Goal: Information Seeking & Learning: Learn about a topic

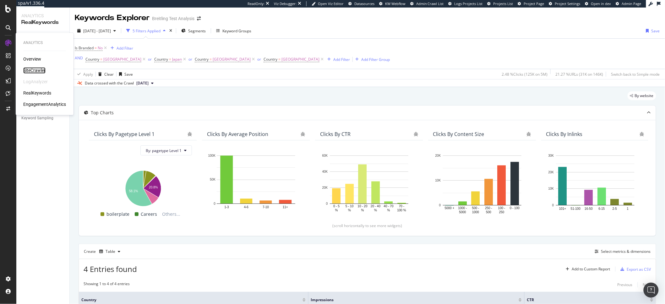
click at [32, 69] on div "SiteCrawler" at bounding box center [34, 71] width 22 height 6
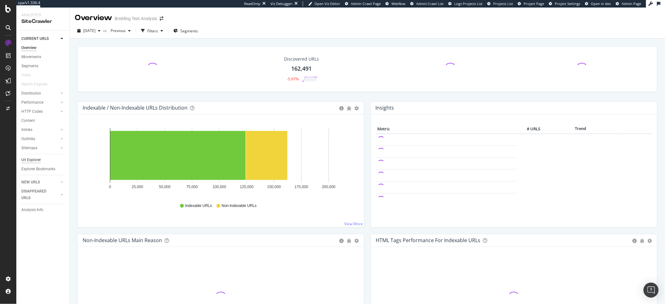
click at [30, 159] on div "Url Explorer" at bounding box center [30, 160] width 19 height 7
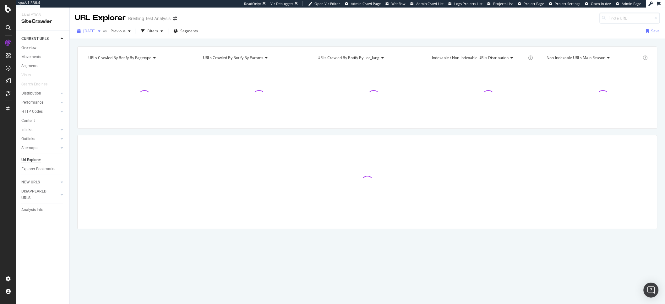
click at [94, 35] on div "[DATE]" at bounding box center [89, 30] width 28 height 9
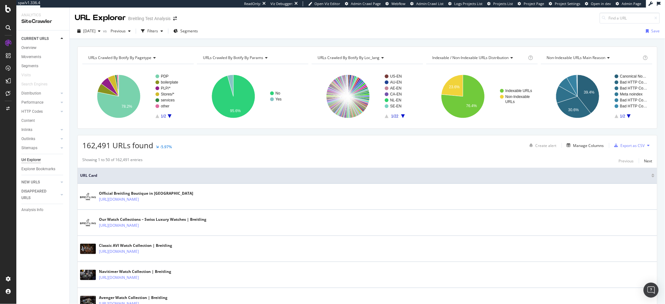
click at [279, 23] on div "URL Explorer Breitling Test Analysis" at bounding box center [367, 16] width 595 height 16
click at [164, 35] on div "Filters" at bounding box center [151, 30] width 27 height 9
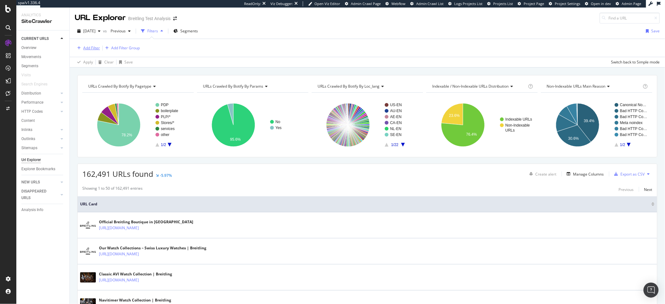
click at [91, 48] on div "Add Filter" at bounding box center [91, 47] width 17 height 5
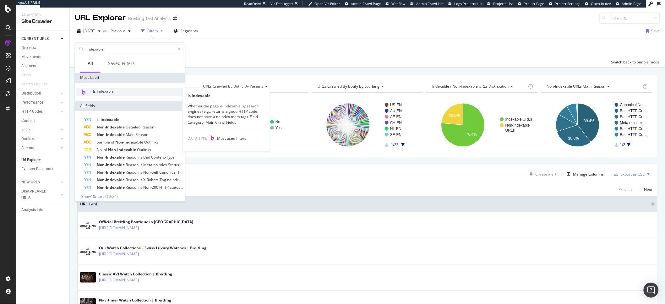
type input "indexable"
click at [99, 93] on span "Is Indexable" at bounding box center [103, 91] width 21 height 5
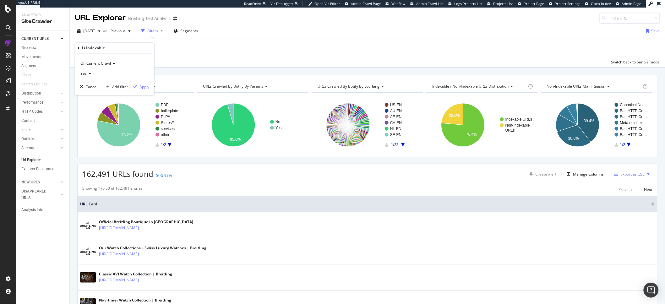
click at [142, 89] on div "Apply" at bounding box center [144, 86] width 10 height 5
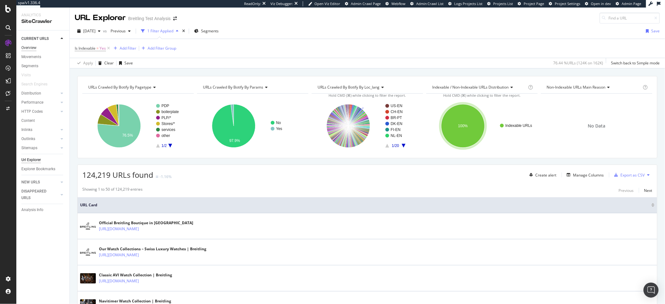
click at [27, 46] on div "Overview" at bounding box center [28, 48] width 15 height 7
click at [129, 50] on div "Add Filter" at bounding box center [128, 48] width 17 height 5
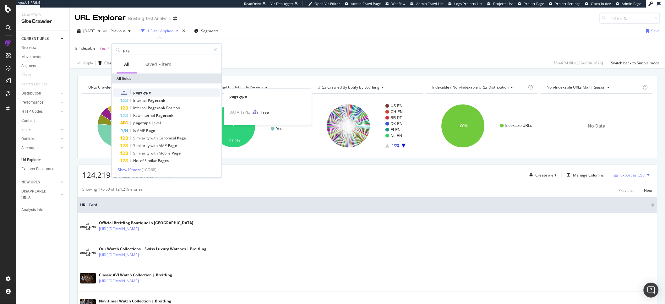
type input "pag"
click at [147, 93] on span "pagetype" at bounding box center [142, 91] width 18 height 5
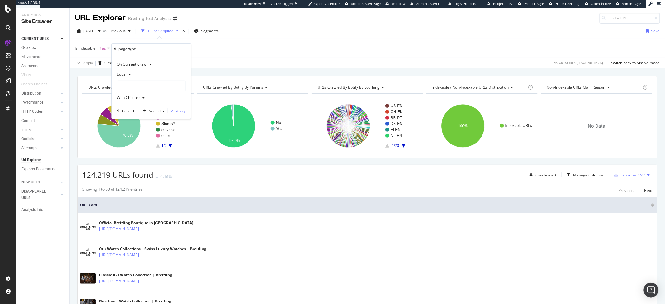
click at [129, 75] on icon at bounding box center [129, 75] width 4 height 4
click at [127, 95] on span "Not Equal" at bounding box center [128, 95] width 17 height 5
click at [136, 86] on div at bounding box center [151, 86] width 68 height 10
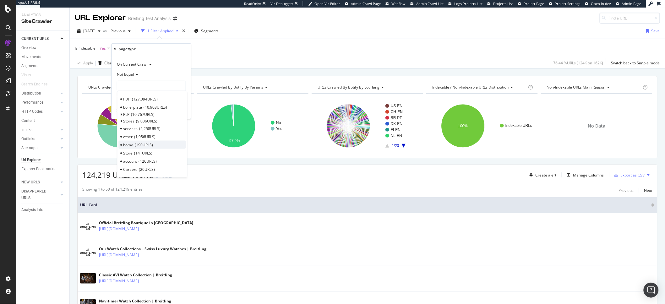
click at [133, 145] on span "home" at bounding box center [128, 144] width 10 height 5
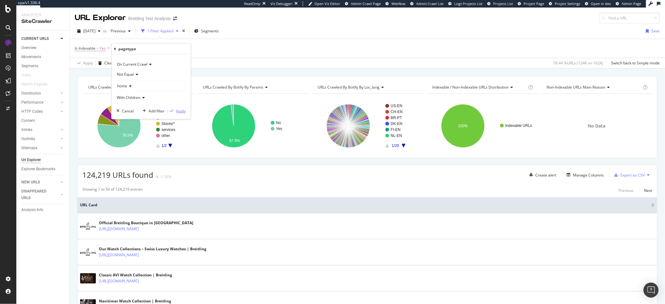
click at [178, 112] on div "Apply" at bounding box center [181, 110] width 10 height 5
click at [462, 22] on div "URL Explorer Breitling Test Analysis" at bounding box center [367, 16] width 595 height 16
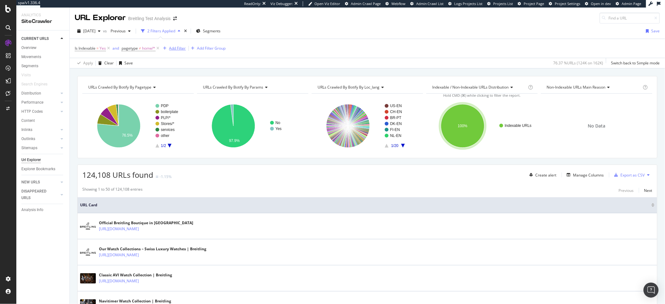
click at [181, 51] on div "Add Filter" at bounding box center [177, 48] width 17 height 5
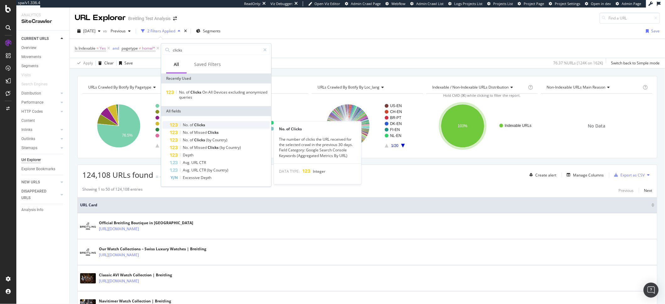
type input "clicks"
click at [195, 122] on span "Clicks" at bounding box center [199, 124] width 11 height 5
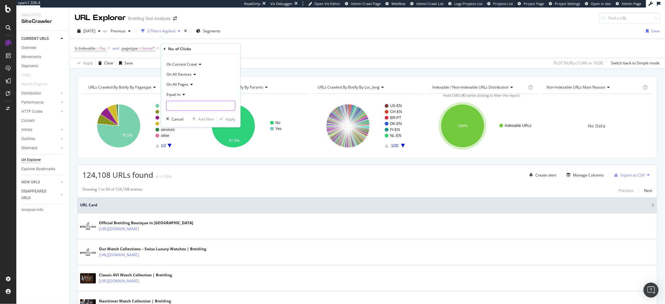
click at [183, 104] on input "number" at bounding box center [200, 106] width 69 height 10
type input "0"
click at [229, 120] on div "Apply" at bounding box center [230, 118] width 10 height 5
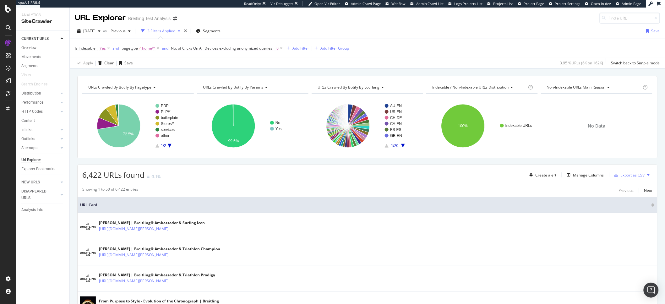
click at [194, 48] on span "No. of Clicks On All Devices excluding anonymized queries" at bounding box center [221, 48] width 101 height 5
click at [417, 54] on div "Is Indexable = Yes and pagetype ≠ home/* and No. of Clicks On All Devices exclu…" at bounding box center [367, 48] width 585 height 19
click at [241, 51] on span "No. of Clicks On All Devices excluding anonymized queries = 0" at bounding box center [225, 49] width 108 height 6
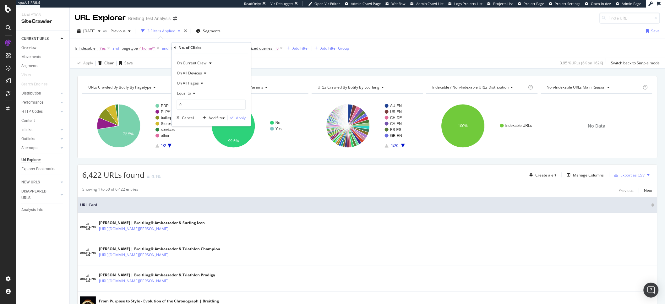
click at [192, 93] on icon at bounding box center [193, 94] width 4 height 4
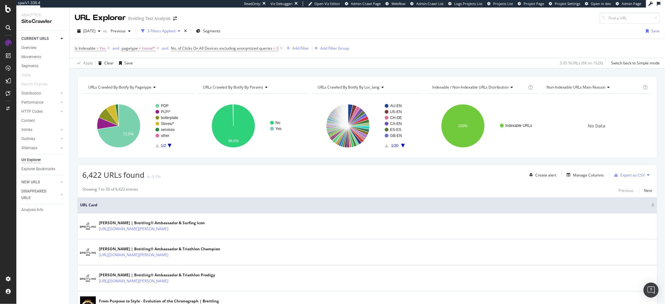
click at [270, 66] on div "Apply Clear Save 3.95 % URLs ( 6K on 162K ) Switch back to Simple mode" at bounding box center [367, 63] width 595 height 10
click at [244, 51] on span "No. of Clicks On All Devices excluding anonymized queries = 0" at bounding box center [225, 49] width 108 height 6
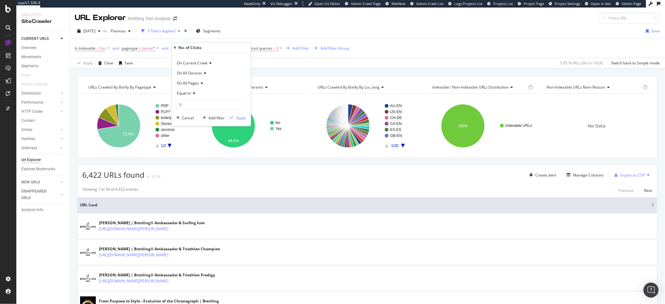
click at [181, 95] on span "Equal to" at bounding box center [184, 93] width 14 height 5
click at [197, 142] on div "Greater than" at bounding box center [211, 139] width 67 height 8
click at [240, 119] on div "Apply" at bounding box center [241, 117] width 10 height 5
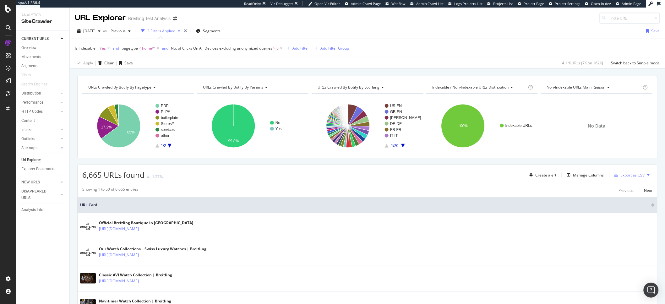
click at [245, 51] on span "No. of Clicks On All Devices excluding anonymized queries > 0" at bounding box center [227, 48] width 113 height 9
click at [247, 51] on span "No. of Clicks On All Devices excluding anonymized queries" at bounding box center [221, 48] width 101 height 5
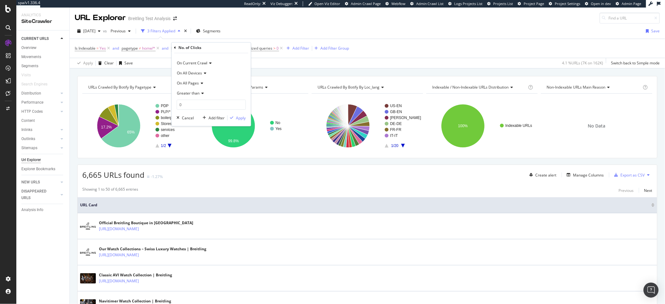
click at [191, 92] on span "Greater than" at bounding box center [188, 93] width 23 height 5
drag, startPoint x: 192, startPoint y: 109, endPoint x: 193, endPoint y: 131, distance: 22.3
click at [193, 131] on div "Equal to Not Equal to Less than Less than or equal to Greater than Greater than…" at bounding box center [212, 134] width 70 height 73
click at [228, 127] on div "Less than or equal to" at bounding box center [211, 131] width 67 height 8
click at [238, 117] on div "Apply" at bounding box center [241, 117] width 10 height 5
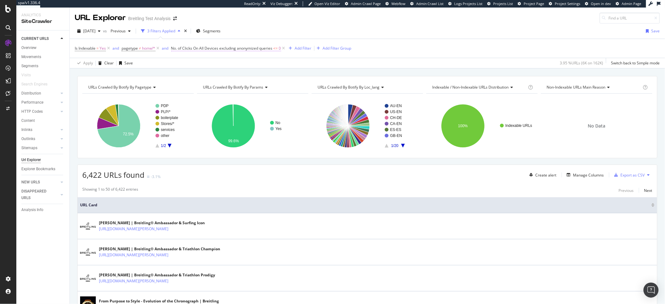
click at [252, 51] on span "No. of Clicks On All Devices excluding anonymized queries" at bounding box center [221, 48] width 101 height 5
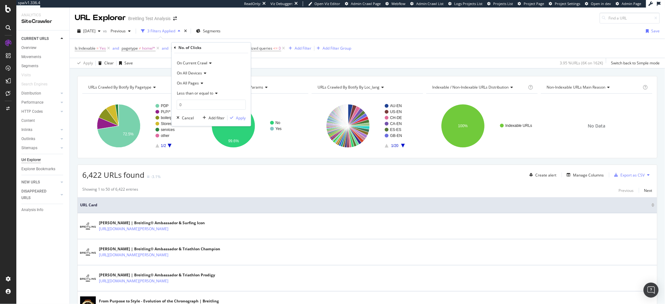
click at [209, 93] on span "Less than or equal to" at bounding box center [195, 93] width 36 height 5
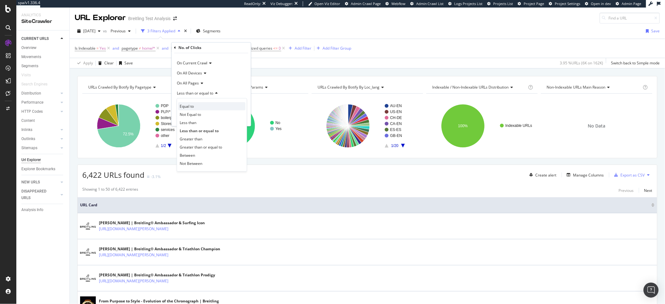
click at [200, 110] on div "Equal to" at bounding box center [211, 106] width 67 height 8
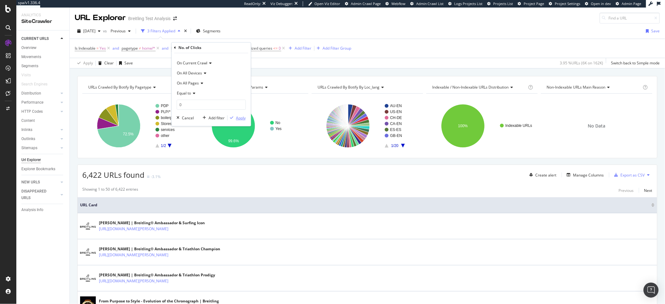
click at [237, 121] on button "Apply" at bounding box center [237, 118] width 18 height 6
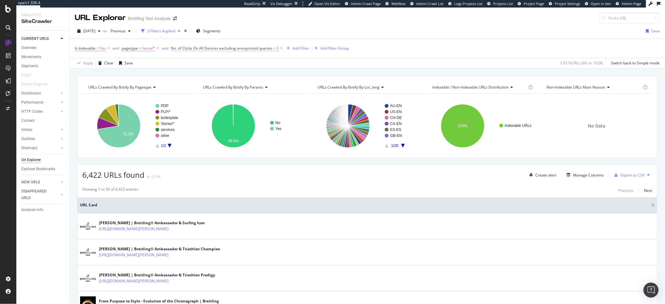
click at [260, 47] on span "No. of Clicks On All Devices excluding anonymized queries" at bounding box center [221, 48] width 101 height 5
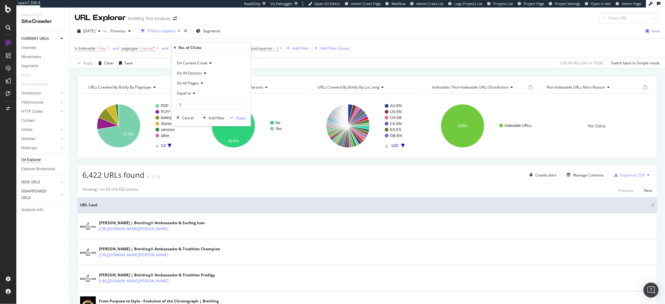
click at [192, 96] on div "Equal to" at bounding box center [211, 94] width 69 height 10
click at [192, 124] on span "Less than" at bounding box center [188, 122] width 17 height 5
click at [241, 118] on div "Apply" at bounding box center [241, 117] width 10 height 5
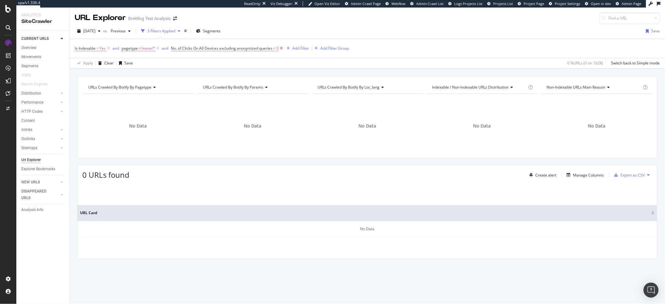
click at [282, 50] on icon at bounding box center [281, 48] width 5 height 6
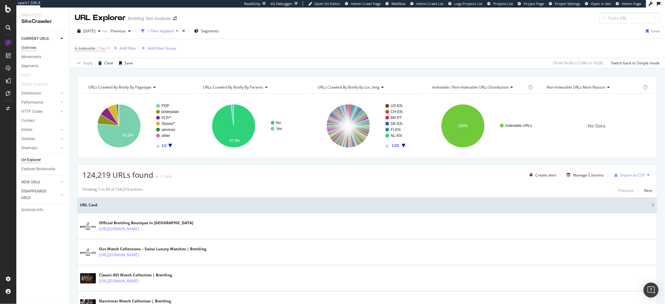
click at [32, 46] on div "Overview" at bounding box center [28, 48] width 15 height 7
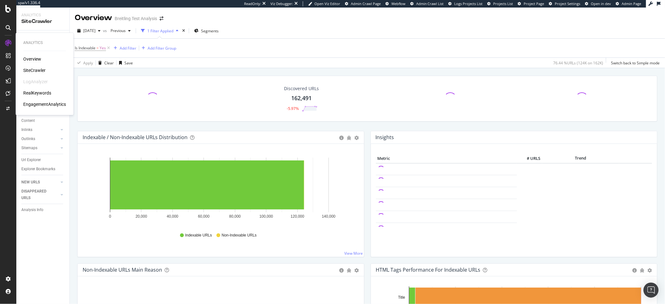
click at [27, 58] on div "Overview" at bounding box center [32, 59] width 18 height 6
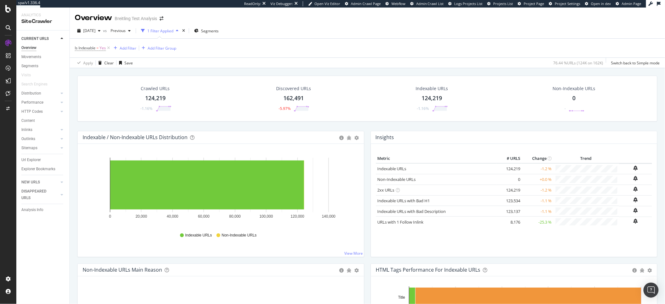
click at [246, 38] on div "Is Indexable = Yes Add Filter Add Filter Group Apply Clear Save 76.44 % URLs ( …" at bounding box center [367, 53] width 595 height 30
click at [127, 49] on div "Add Filter" at bounding box center [128, 48] width 17 height 5
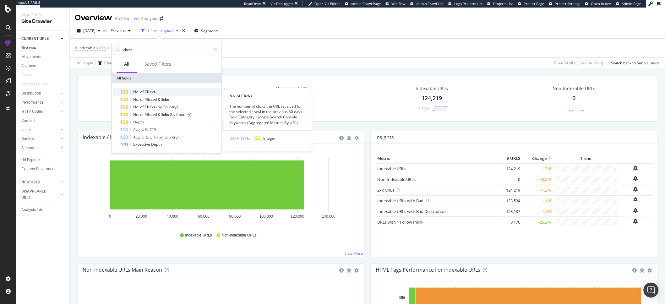
type input "clicks"
click at [153, 90] on span "Clicks" at bounding box center [149, 91] width 11 height 5
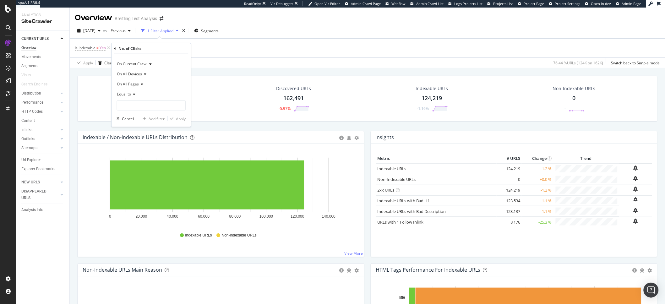
click at [129, 95] on span "Equal to" at bounding box center [124, 93] width 14 height 5
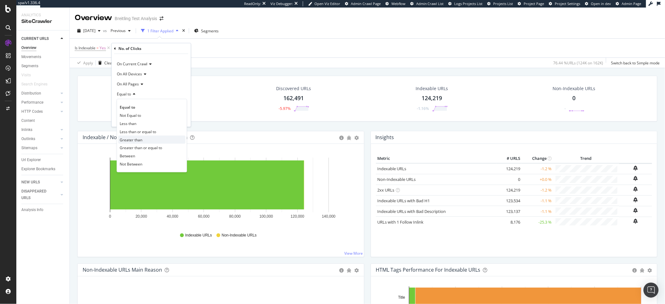
click at [138, 142] on span "Greater than" at bounding box center [131, 139] width 23 height 5
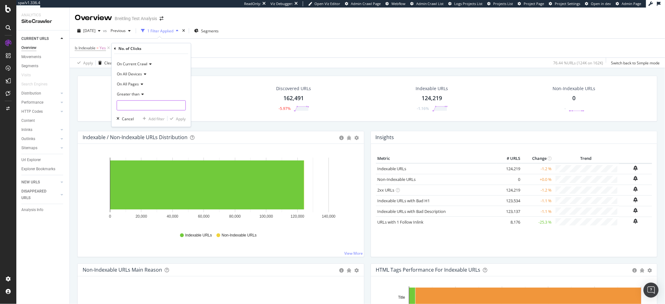
click at [128, 105] on input "number" at bounding box center [150, 105] width 69 height 10
type input "0"
click at [179, 121] on div "Apply" at bounding box center [181, 118] width 10 height 5
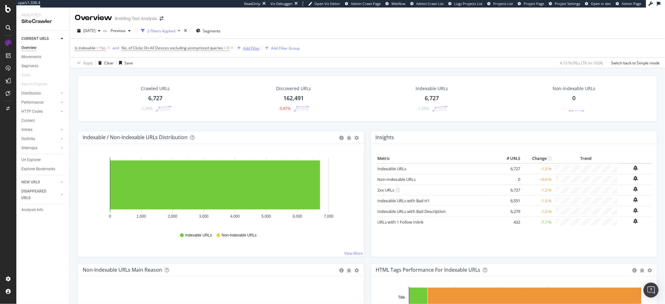
click at [254, 49] on div "Add Filter" at bounding box center [251, 48] width 17 height 5
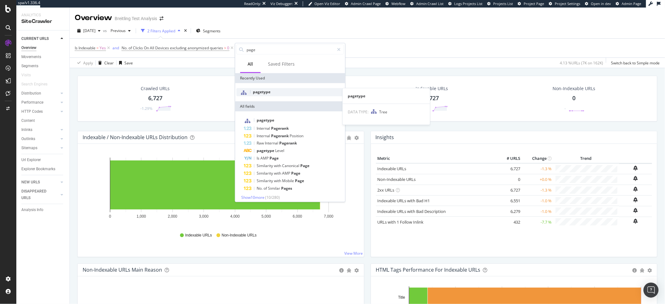
type input "page"
click at [287, 92] on div "pagetype" at bounding box center [289, 92] width 107 height 8
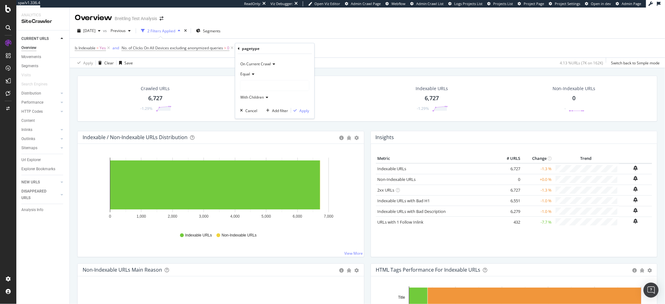
click at [251, 74] on icon at bounding box center [252, 74] width 4 height 4
click at [252, 93] on span "Not Equal" at bounding box center [251, 94] width 17 height 5
click at [259, 88] on div at bounding box center [275, 86] width 68 height 10
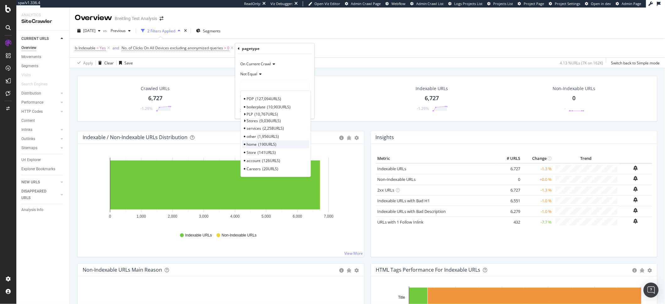
click at [260, 144] on span "190 URLS" at bounding box center [267, 144] width 18 height 5
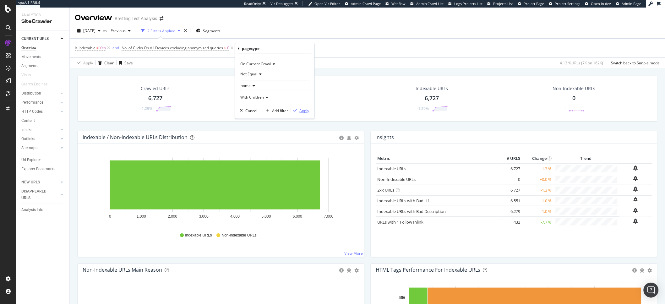
click at [300, 111] on div "Apply" at bounding box center [305, 110] width 10 height 5
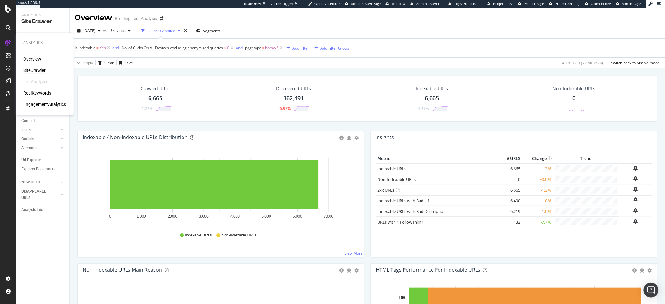
click at [33, 92] on div "RealKeywords" at bounding box center [37, 93] width 28 height 6
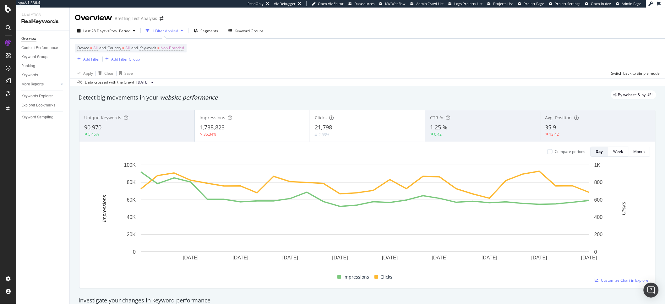
click at [284, 60] on div "Device = All and Country = All and Keywords = Non-Branded Add Filter Add Filter…" at bounding box center [367, 53] width 585 height 29
click at [177, 51] on span "Non-Branded" at bounding box center [172, 48] width 24 height 9
click at [163, 61] on span "Non-Branded" at bounding box center [162, 62] width 26 height 5
click at [178, 99] on div "Non-Branded & Anonymized queries" at bounding box center [186, 102] width 74 height 9
click at [214, 80] on div "Non-Branded & Anonymized queries Cancel Add filter Apply" at bounding box center [186, 68] width 84 height 31
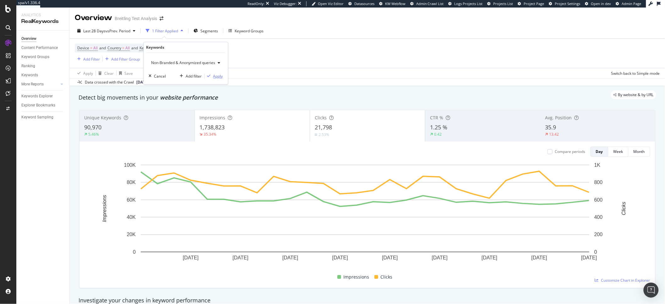
click at [214, 77] on div "Apply" at bounding box center [218, 75] width 10 height 5
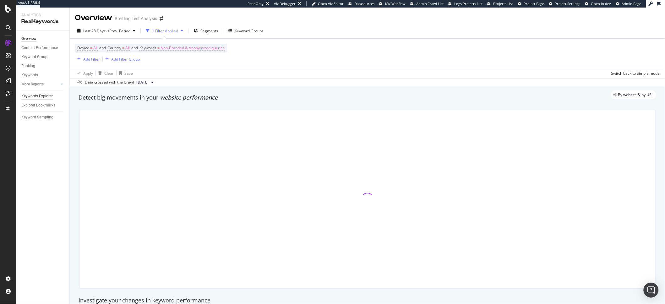
click at [37, 97] on div "Keywords Explorer" at bounding box center [36, 96] width 31 height 7
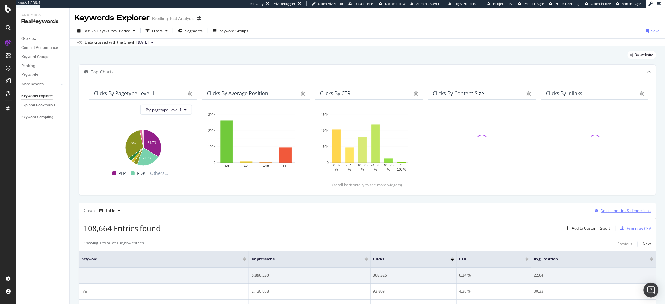
click at [592, 207] on button "Select metrics & dimensions" at bounding box center [621, 211] width 58 height 8
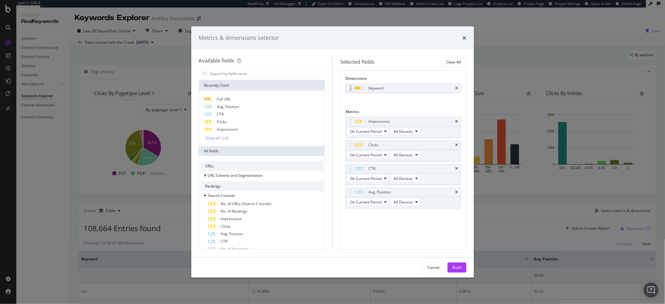
click at [459, 89] on div "Keyword" at bounding box center [403, 88] width 115 height 9
click at [455, 88] on icon "times" at bounding box center [456, 88] width 3 height 4
click at [255, 73] on input "modal" at bounding box center [267, 73] width 114 height 9
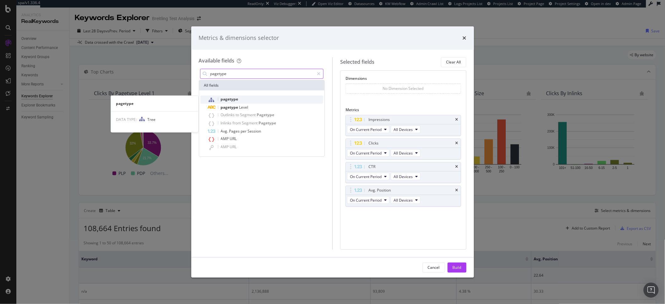
type input "pagetype"
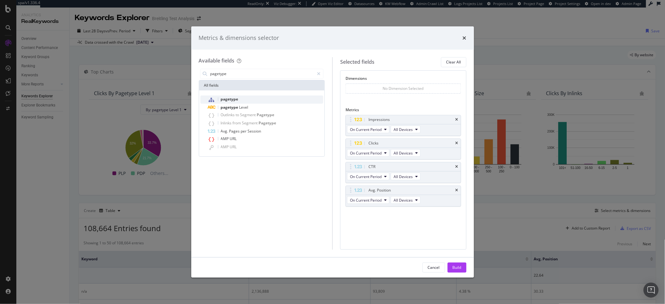
click at [232, 98] on span "pagetype" at bounding box center [230, 98] width 18 height 5
click at [457, 121] on icon "times" at bounding box center [456, 122] width 3 height 4
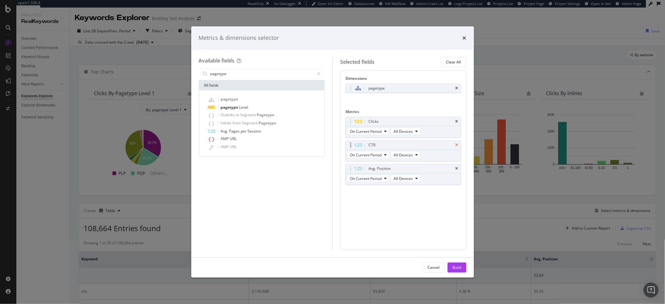
click at [457, 145] on icon "times" at bounding box center [456, 145] width 3 height 4
click at [456, 148] on div "Avg. Position" at bounding box center [403, 145] width 115 height 9
click at [456, 144] on icon "times" at bounding box center [456, 145] width 3 height 4
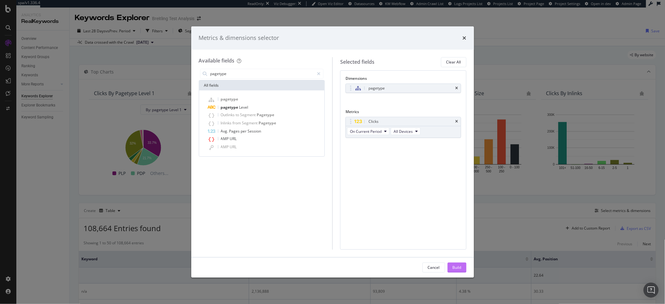
click at [456, 273] on button "Build" at bounding box center [456, 267] width 19 height 10
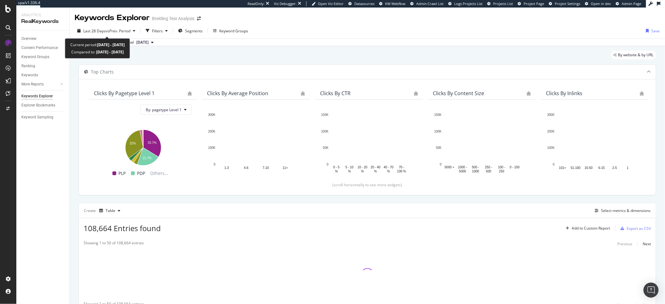
click at [115, 36] on div "Last 28 Days vs Prev. Period Filters Segments Keyword Groups Save" at bounding box center [367, 32] width 595 height 13
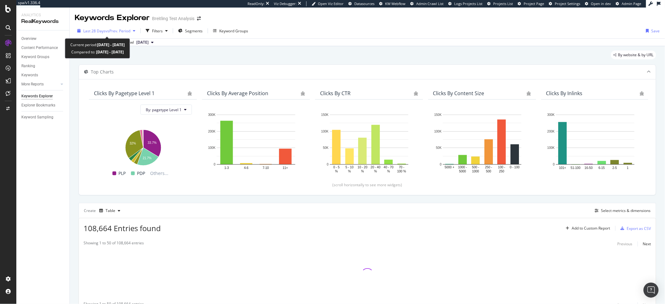
click at [116, 33] on span "vs Prev. Period" at bounding box center [117, 30] width 25 height 5
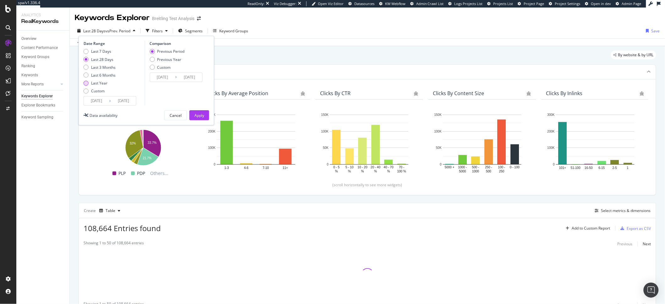
click at [98, 81] on div "Last Year" at bounding box center [99, 82] width 16 height 5
type input "2024/08/17"
click at [197, 112] on div "Apply" at bounding box center [199, 115] width 10 height 9
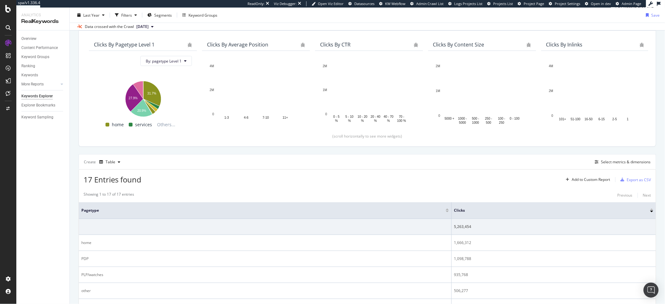
scroll to position [50, 0]
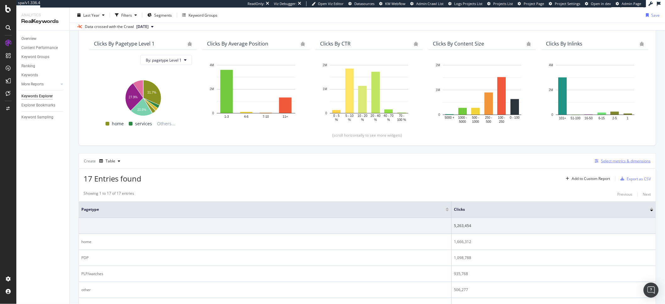
click at [595, 160] on icon "button" at bounding box center [597, 161] width 4 height 4
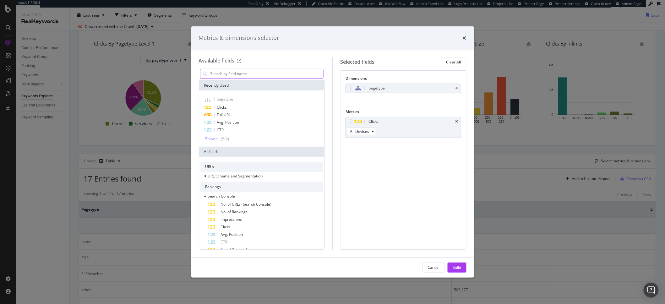
click at [244, 70] on input "modal" at bounding box center [267, 73] width 114 height 9
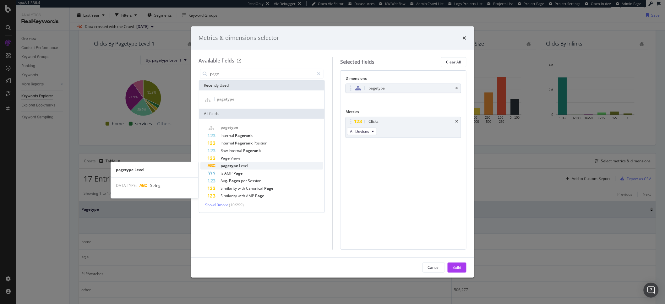
type input "page"
click at [229, 165] on span "pagetype" at bounding box center [230, 165] width 19 height 5
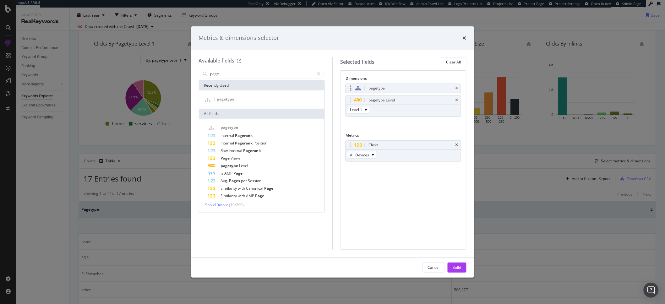
click at [454, 85] on div "pagetype" at bounding box center [403, 88] width 115 height 9
click at [456, 89] on icon "times" at bounding box center [456, 88] width 3 height 4
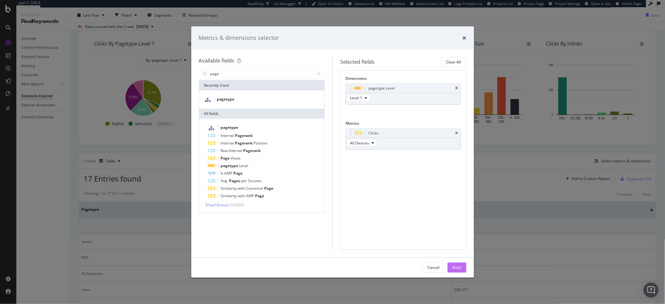
click at [457, 268] on div "Build" at bounding box center [456, 267] width 9 height 5
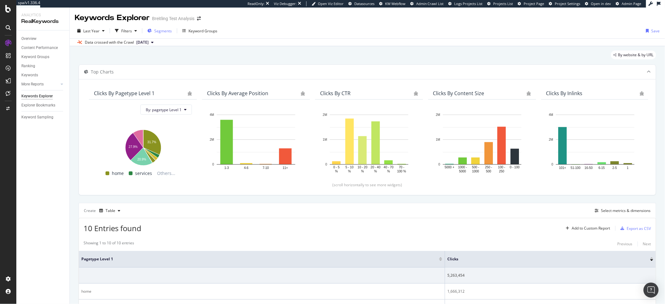
click at [158, 30] on span "Segments" at bounding box center [163, 30] width 18 height 5
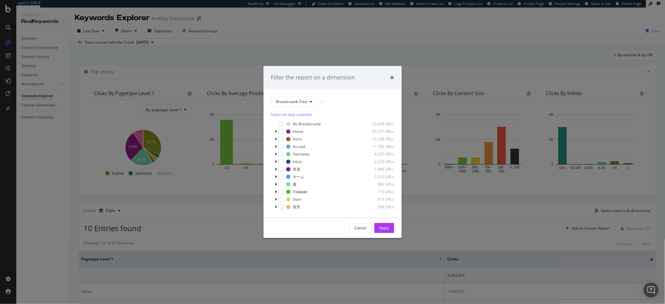
click at [229, 25] on div "Filter the report on a dimension Breadcrumb Tree Select all data available No B…" at bounding box center [332, 152] width 665 height 304
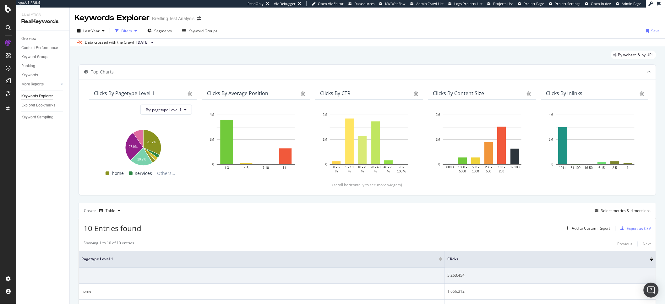
click at [122, 34] on div "Filters" at bounding box center [125, 30] width 27 height 9
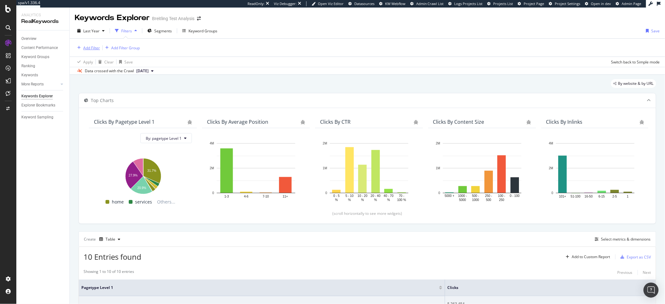
click at [84, 50] on div "Add Filter" at bounding box center [91, 47] width 17 height 5
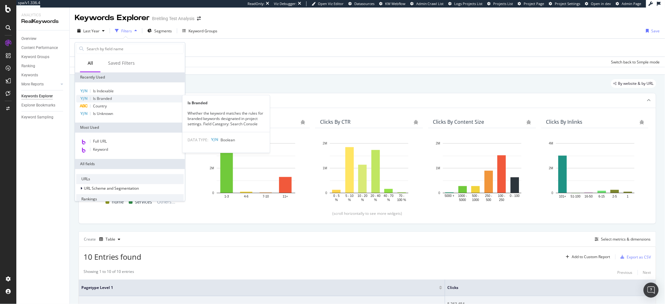
click at [110, 98] on span "Is Branded" at bounding box center [102, 98] width 19 height 5
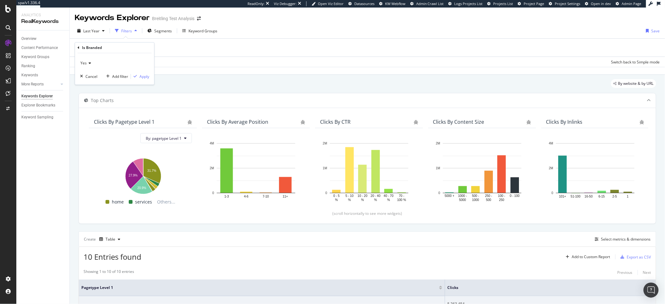
click at [89, 62] on icon at bounding box center [89, 64] width 4 height 4
click at [89, 86] on div "No" at bounding box center [115, 84] width 67 height 8
click at [146, 75] on div "Apply" at bounding box center [144, 76] width 10 height 5
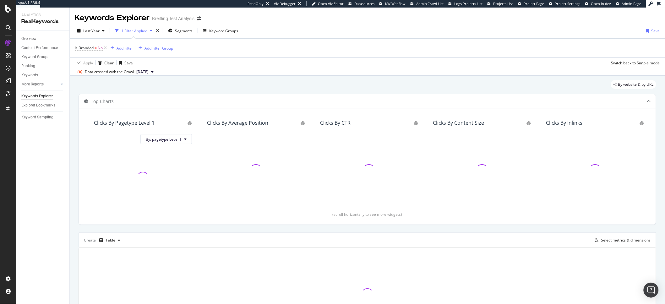
click at [123, 48] on div "Add Filter" at bounding box center [124, 48] width 17 height 5
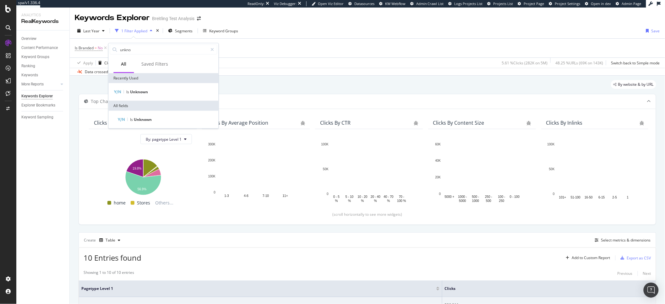
type input "unkno"
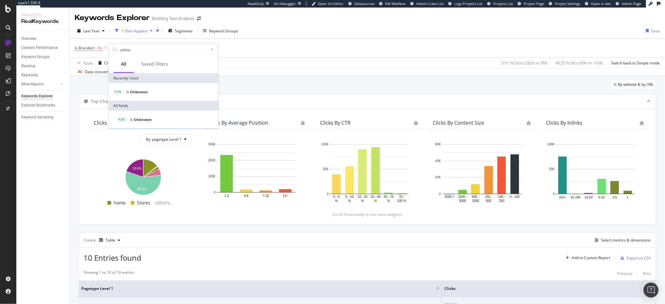
click at [145, 86] on div "Is Unknown" at bounding box center [163, 92] width 110 height 18
click at [145, 95] on div "Is Unknown" at bounding box center [163, 92] width 107 height 8
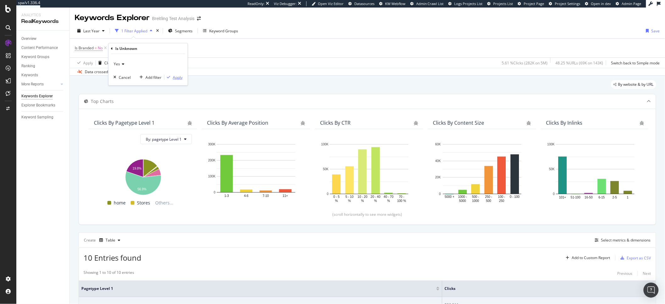
click at [178, 80] on button "Apply" at bounding box center [173, 77] width 18 height 6
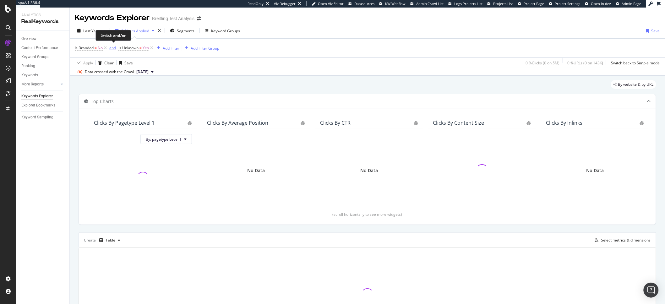
click at [110, 49] on div "and" at bounding box center [112, 47] width 7 height 5
click at [275, 62] on div "Apply Clear Save 0 % Clicks ( 0 on 5M ) 0 % URLs ( 0 on 143K ) Switch back to S…" at bounding box center [367, 62] width 595 height 10
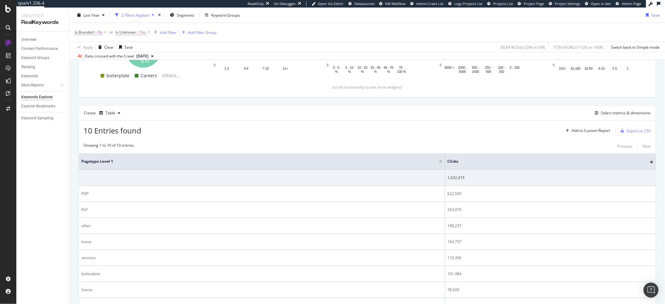
scroll to position [206, 0]
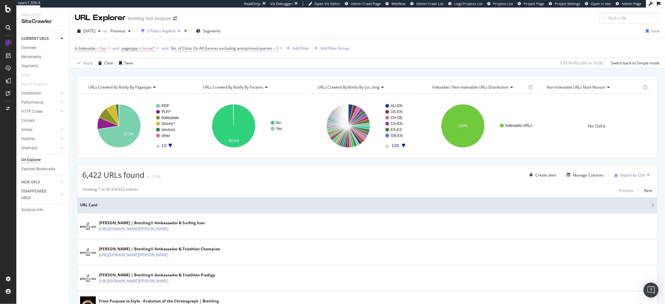
click at [254, 49] on span "No. of Clicks On All Devices excluding anonymized queries" at bounding box center [221, 48] width 101 height 5
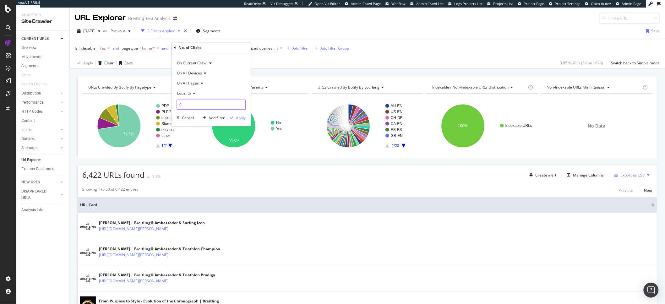
click at [211, 101] on input "0" at bounding box center [211, 105] width 69 height 10
click at [205, 105] on input "0" at bounding box center [211, 105] width 69 height 10
click at [379, 59] on div "Is Indexable = Yes and pagetype ≠ home/* and No. of Clicks On All Devices exclu…" at bounding box center [367, 53] width 585 height 29
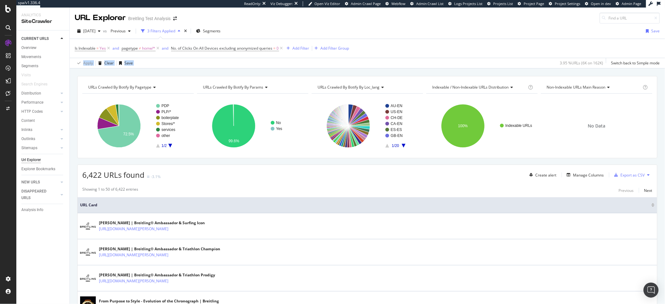
click at [242, 57] on div "Is Indexable = Yes and pagetype ≠ home/* and No. of Clicks On All Devices exclu…" at bounding box center [367, 48] width 585 height 19
click at [225, 52] on span "No. of Clicks On All Devices excluding anonymized queries = 0" at bounding box center [227, 48] width 113 height 9
click at [233, 50] on span "No. of Clicks On All Devices excluding anonymized queries" at bounding box center [221, 48] width 101 height 5
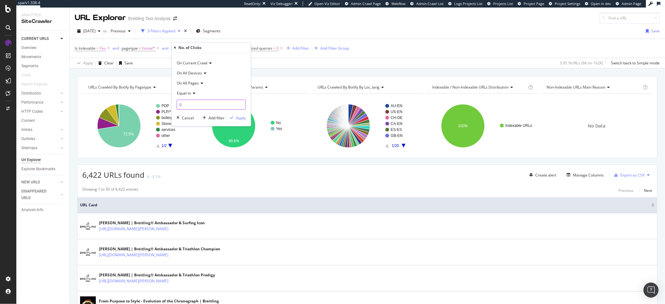
click at [192, 105] on input "0" at bounding box center [211, 105] width 69 height 10
click at [193, 95] on icon at bounding box center [193, 94] width 4 height 4
click at [210, 89] on div "Equal to" at bounding box center [211, 94] width 69 height 10
click at [187, 94] on span "Equal to" at bounding box center [184, 93] width 14 height 5
click at [196, 142] on div "Greater than" at bounding box center [211, 139] width 67 height 8
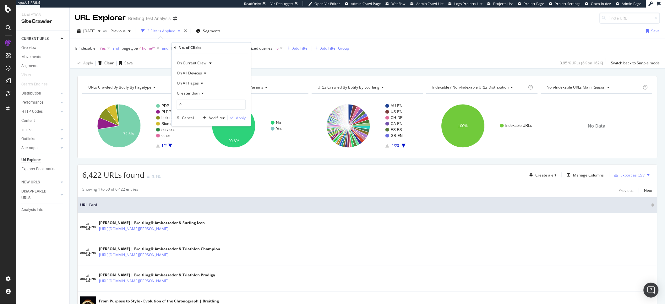
click at [242, 119] on div "Apply" at bounding box center [241, 117] width 10 height 5
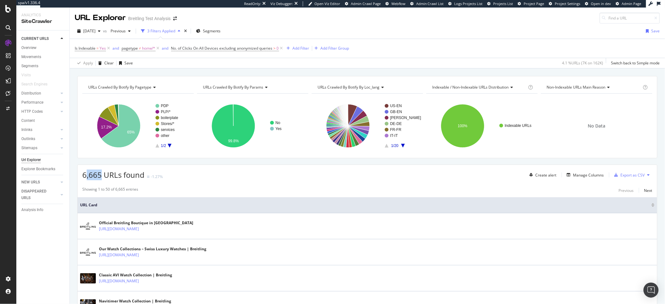
drag, startPoint x: 102, startPoint y: 177, endPoint x: 86, endPoint y: 174, distance: 16.1
click at [86, 174] on span "6,665 URLs found" at bounding box center [113, 175] width 62 height 10
click at [98, 176] on span "6,665 URLs found" at bounding box center [113, 175] width 62 height 10
drag, startPoint x: 98, startPoint y: 175, endPoint x: 76, endPoint y: 173, distance: 21.8
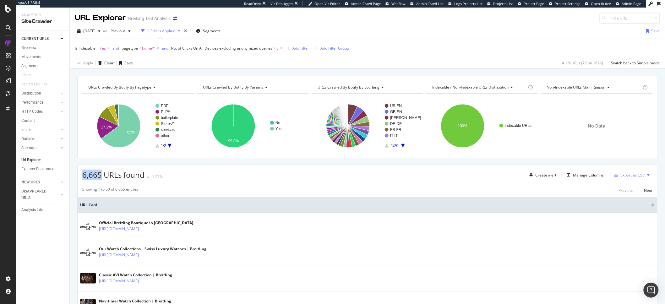
copy span "6,665"
click at [316, 176] on div "6,665 URLs found -1.27% Create alert Manage Columns Export as CSV" at bounding box center [367, 172] width 579 height 15
